Goal: Information Seeking & Learning: Find specific fact

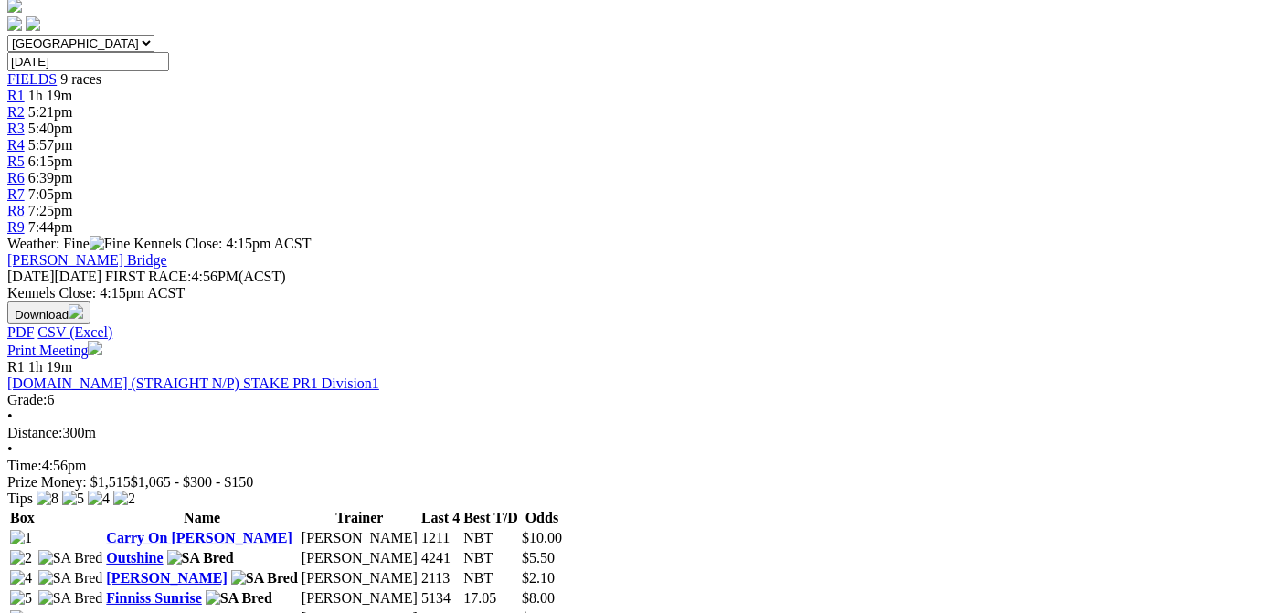
scroll to position [919, 0]
